Goal: Transaction & Acquisition: Book appointment/travel/reservation

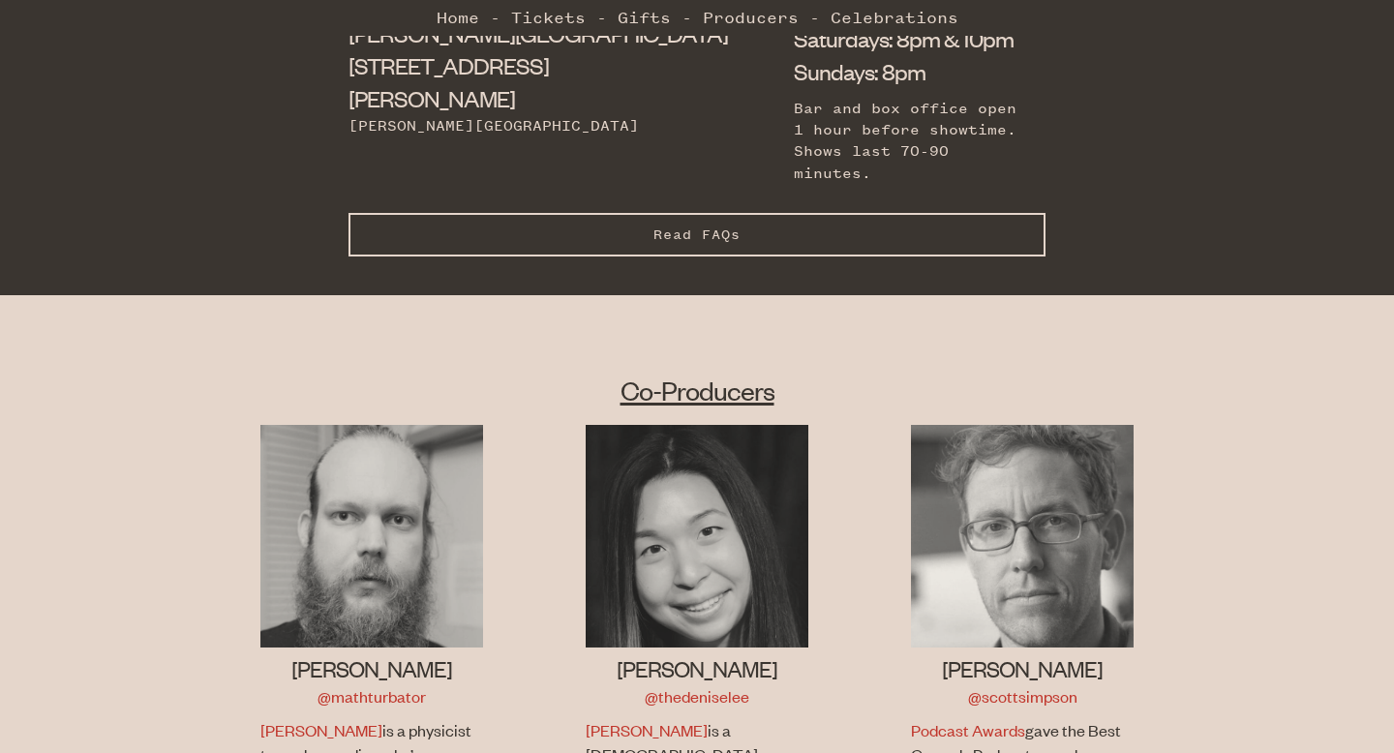
scroll to position [753, 0]
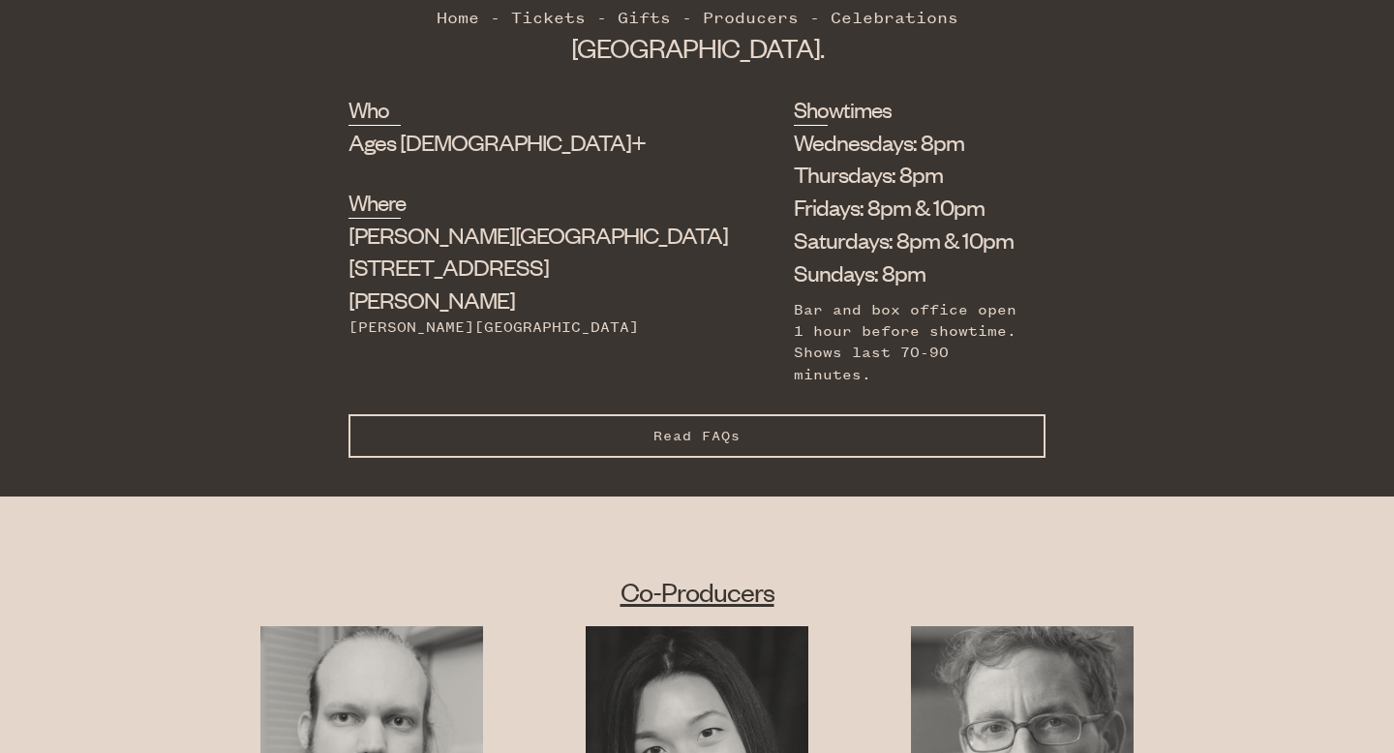
click at [644, 419] on button "Read FAQs Hide FAQs" at bounding box center [696, 436] width 697 height 44
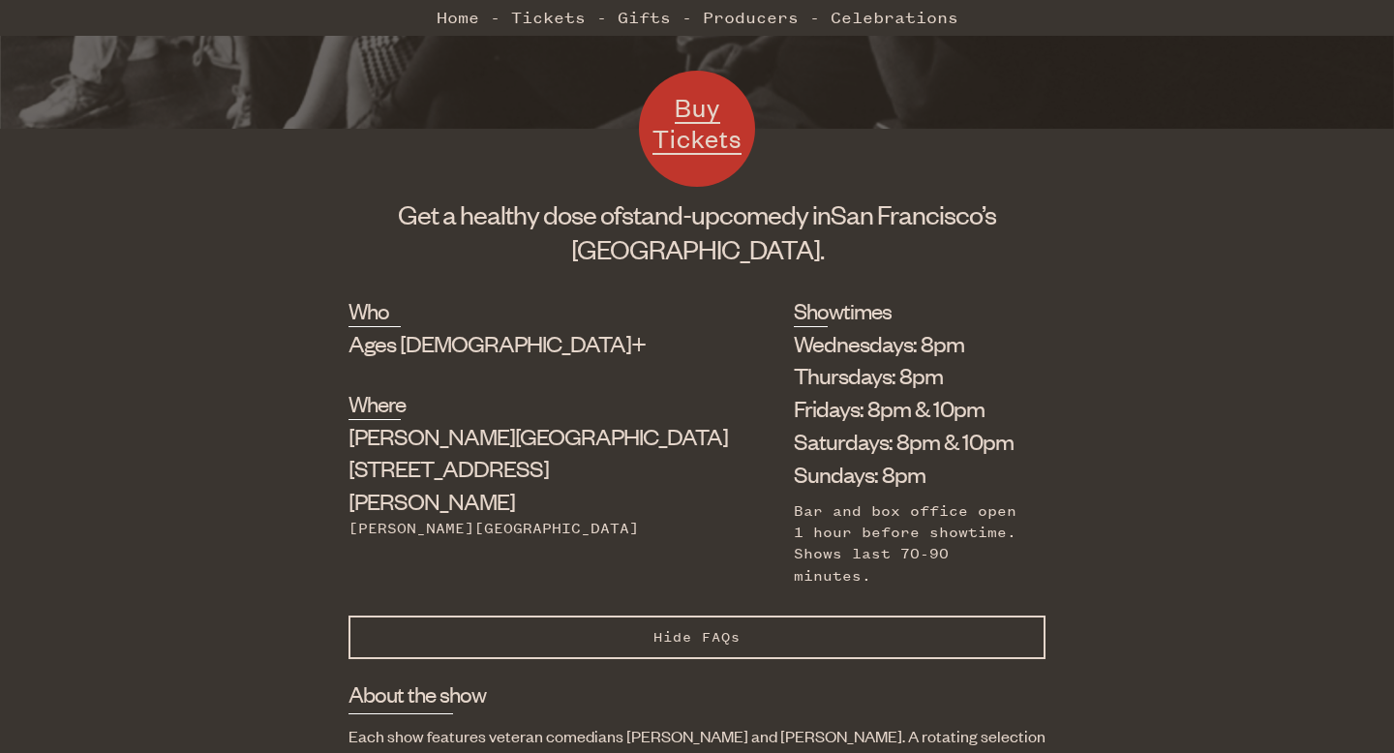
scroll to position [0, 0]
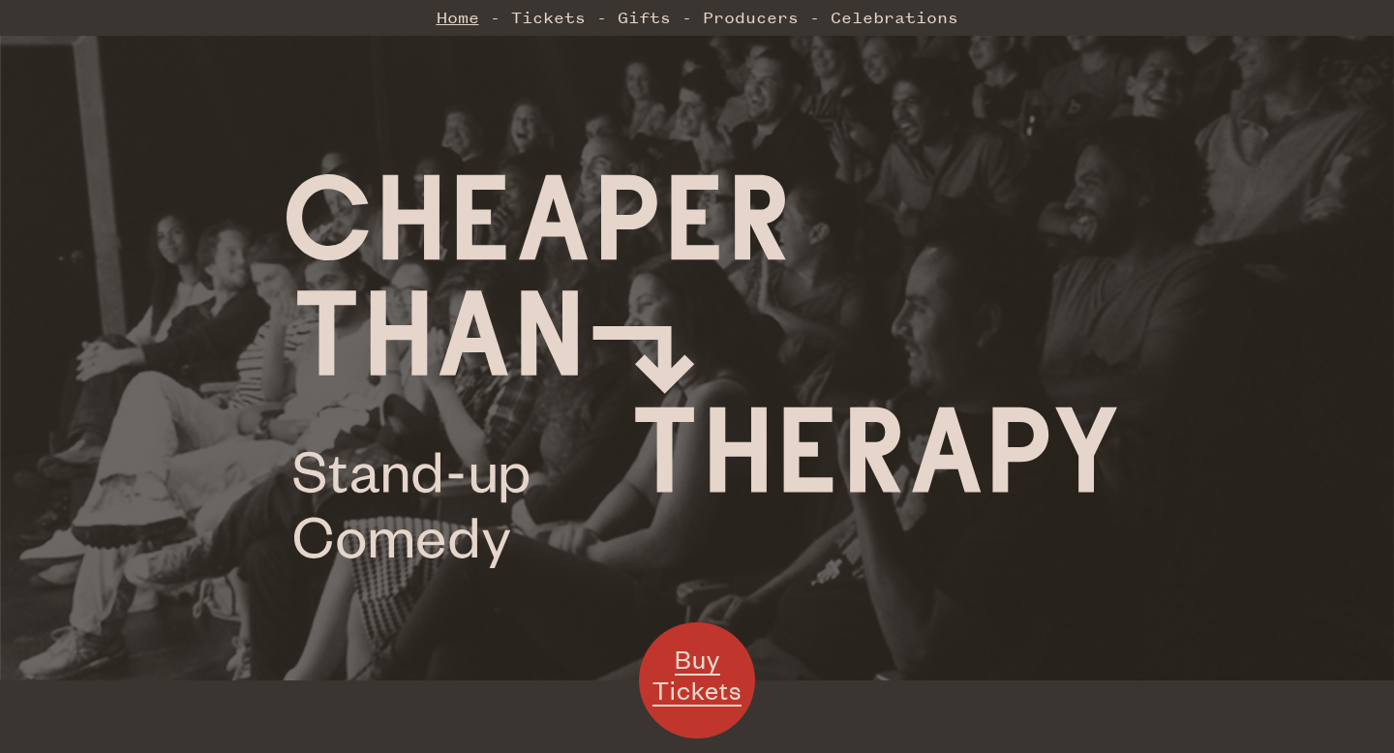
click at [442, 25] on link "Home" at bounding box center [458, 17] width 43 height 39
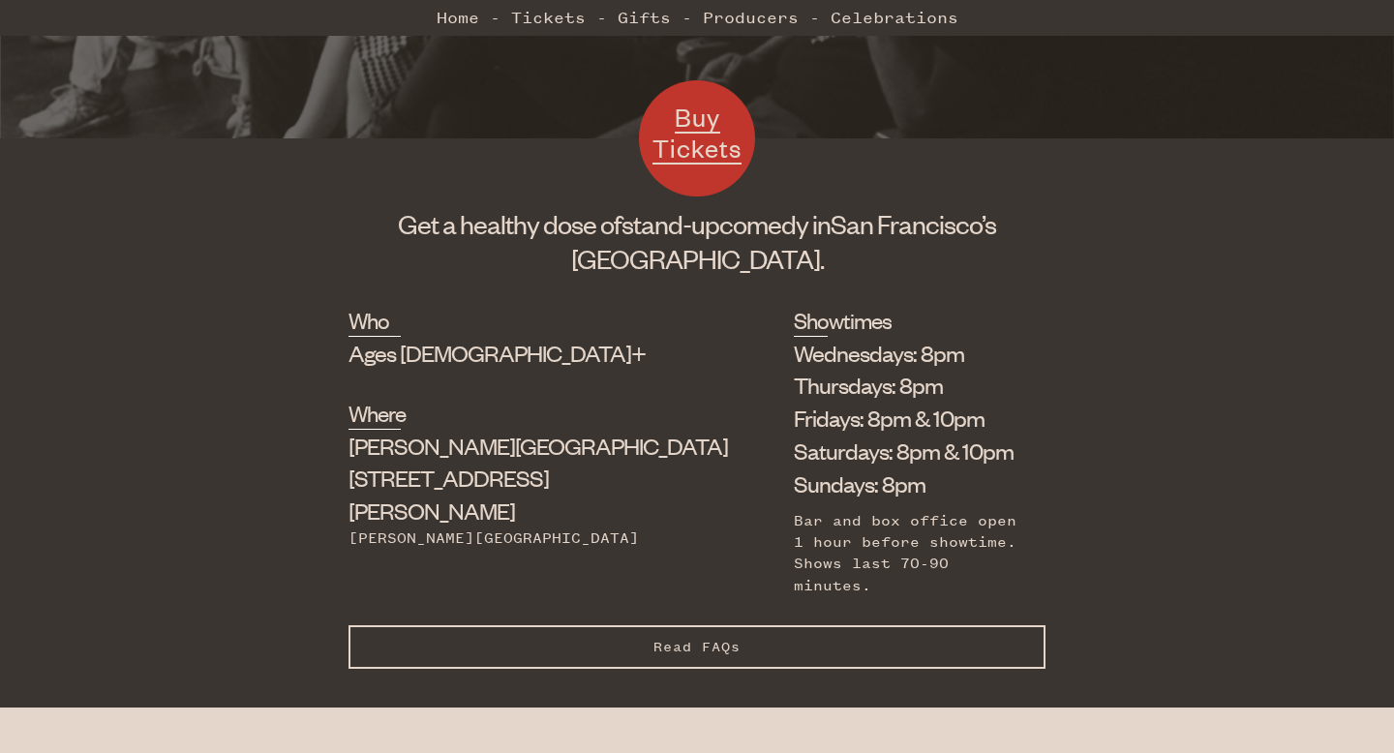
scroll to position [545, 0]
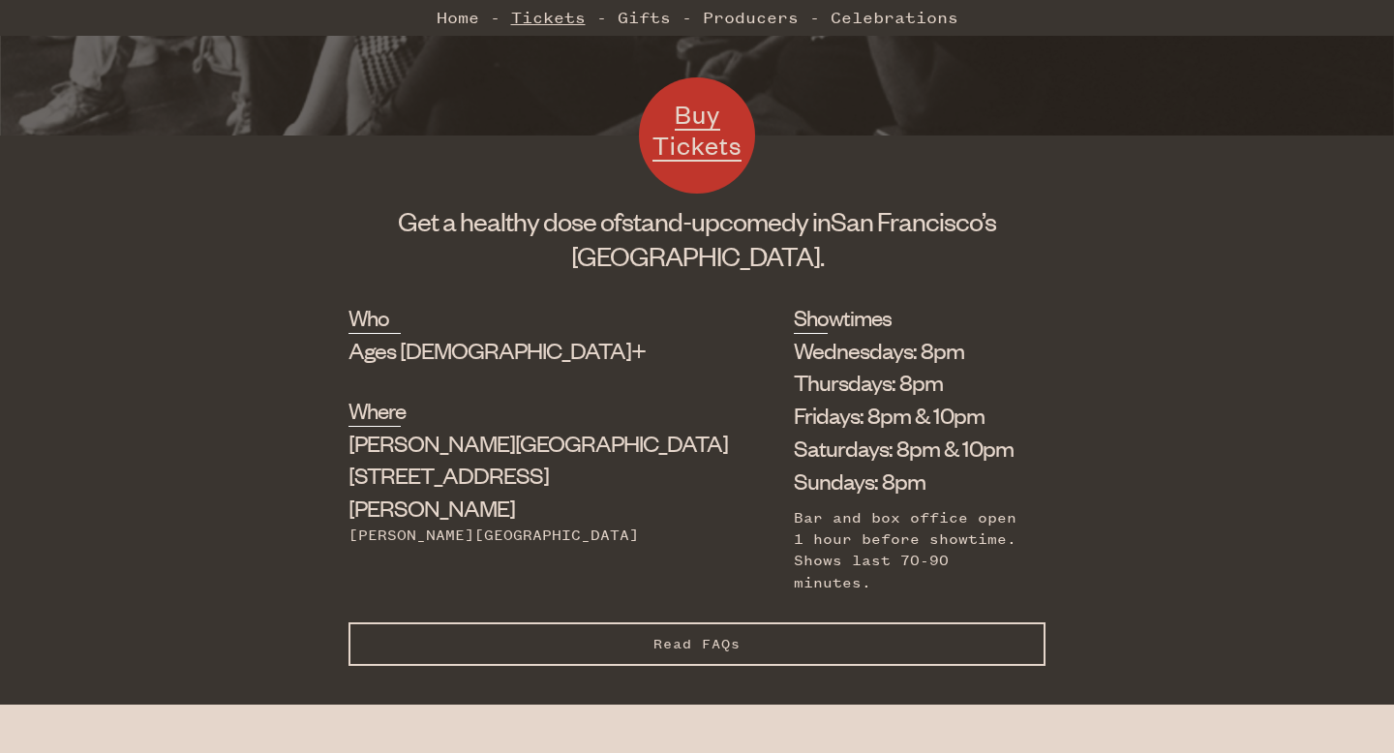
click at [522, 15] on link "Tickets" at bounding box center [548, 17] width 75 height 39
